Goal: Task Accomplishment & Management: Manage account settings

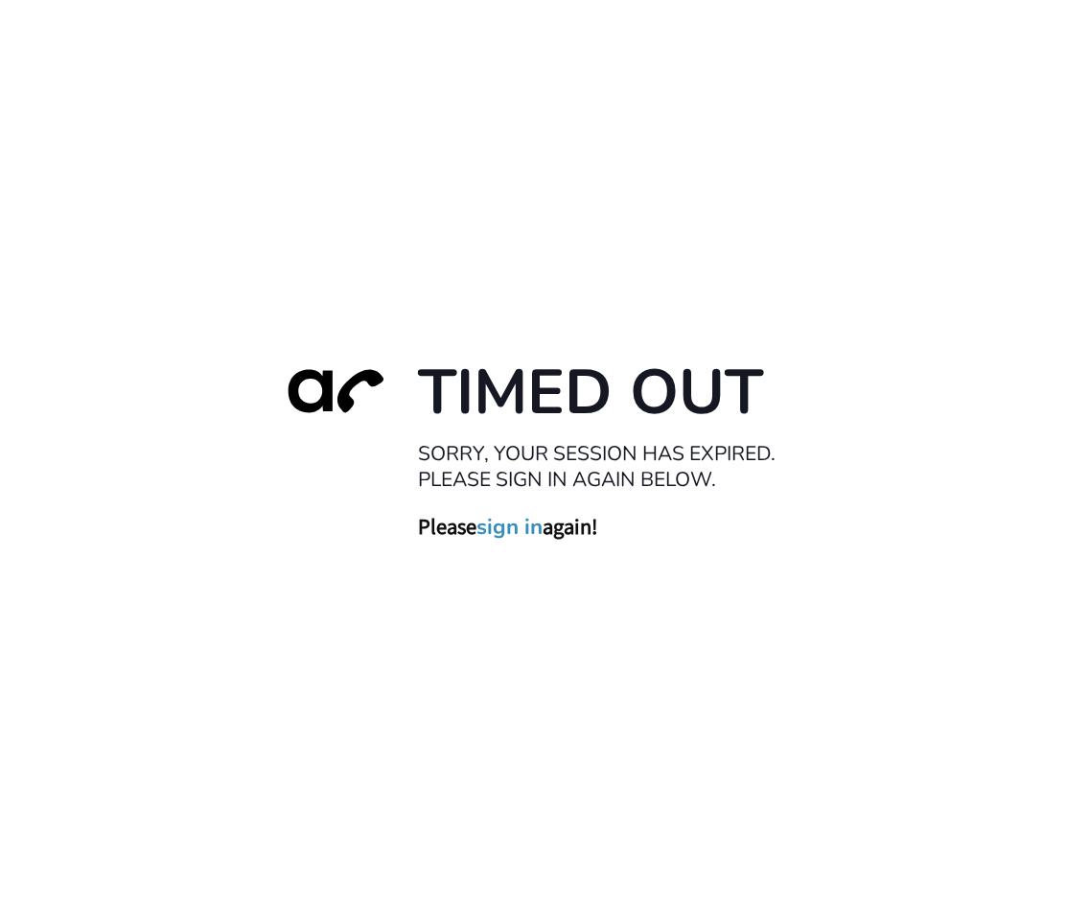
click at [490, 524] on link "sign in" at bounding box center [510, 527] width 66 height 27
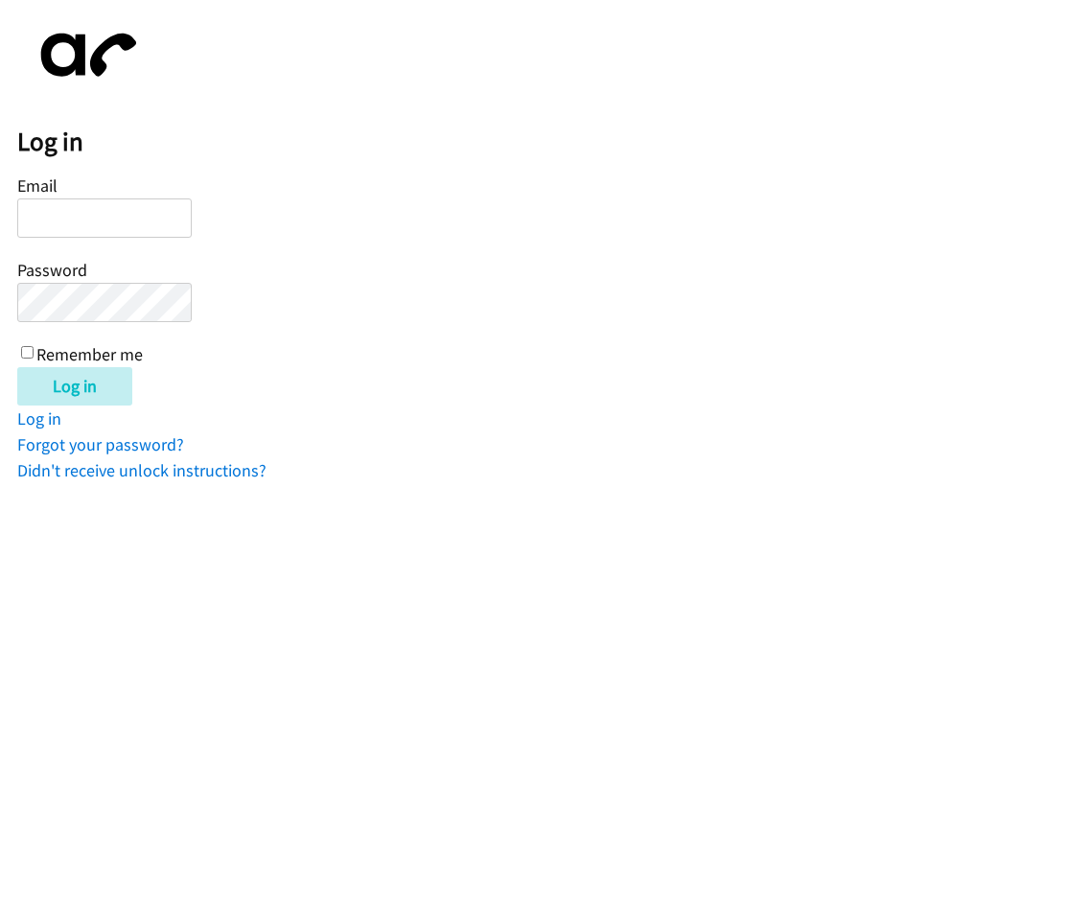
click at [76, 225] on input "Email" at bounding box center [104, 217] width 175 height 39
type input "J"
type input "jcabigting@lendingpoint.com"
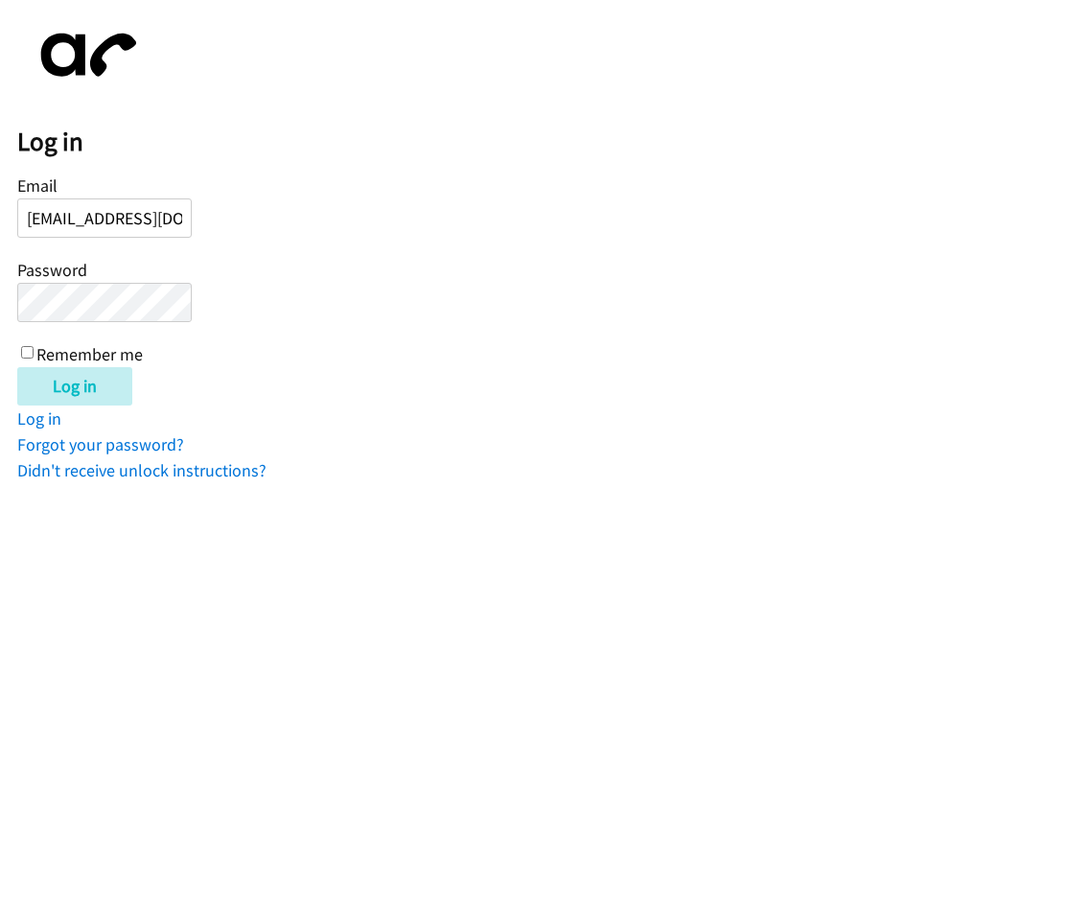
click at [17, 367] on input "Log in" at bounding box center [74, 386] width 115 height 38
